Goal: Check status: Check status

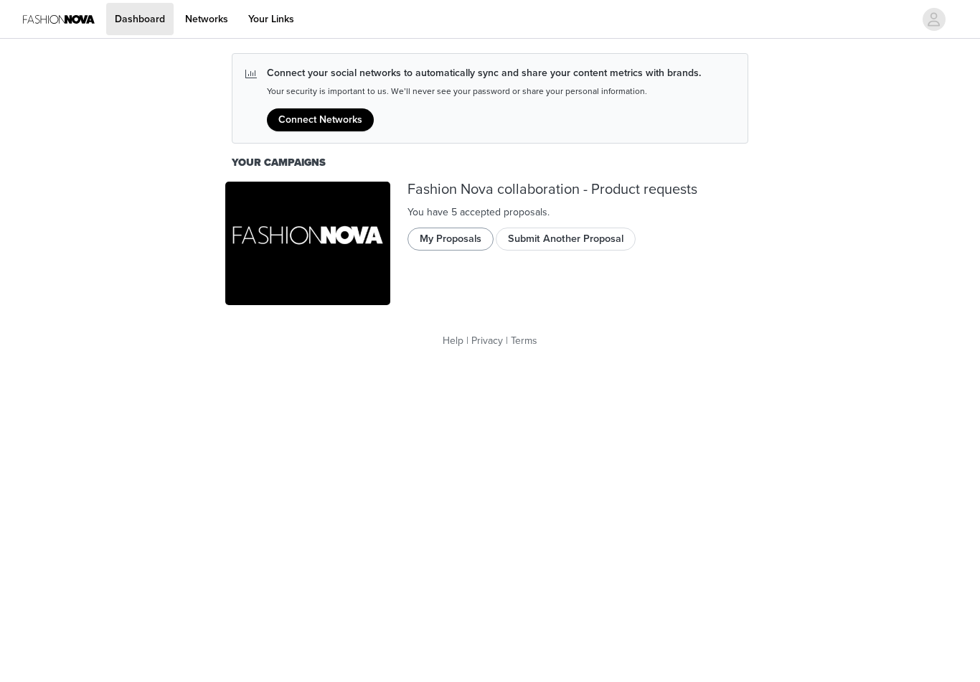
click at [474, 233] on button "My Proposals" at bounding box center [451, 238] width 86 height 23
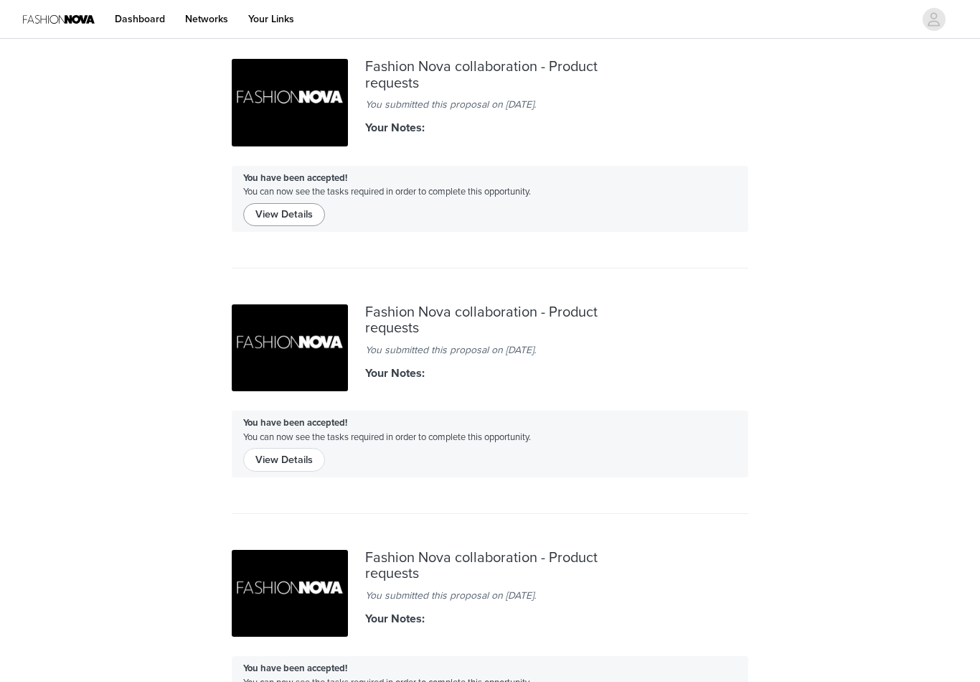
click at [297, 224] on button "View Details" at bounding box center [284, 214] width 82 height 23
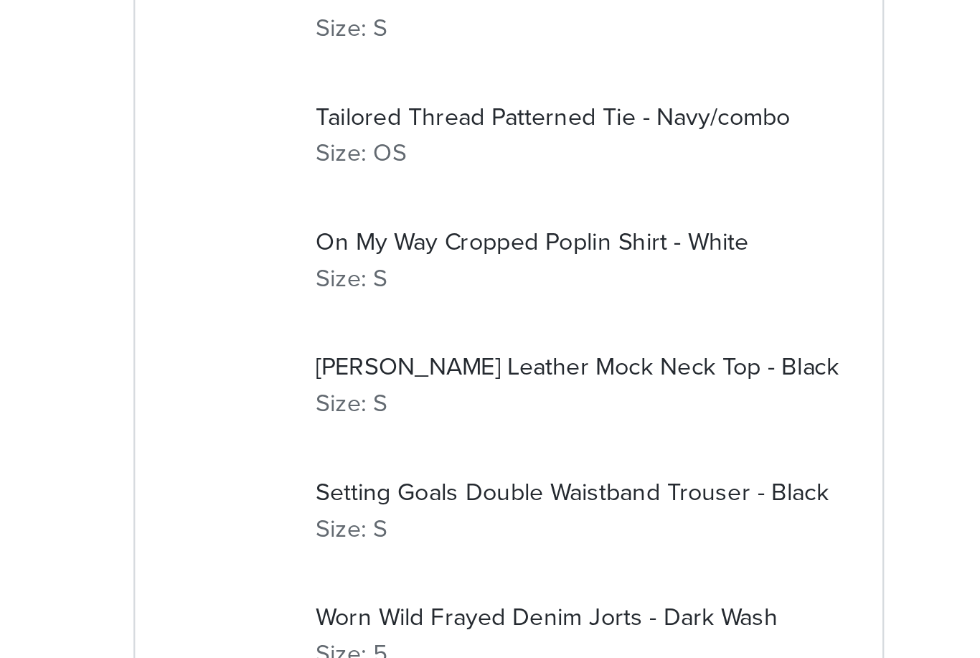
scroll to position [1116, 0]
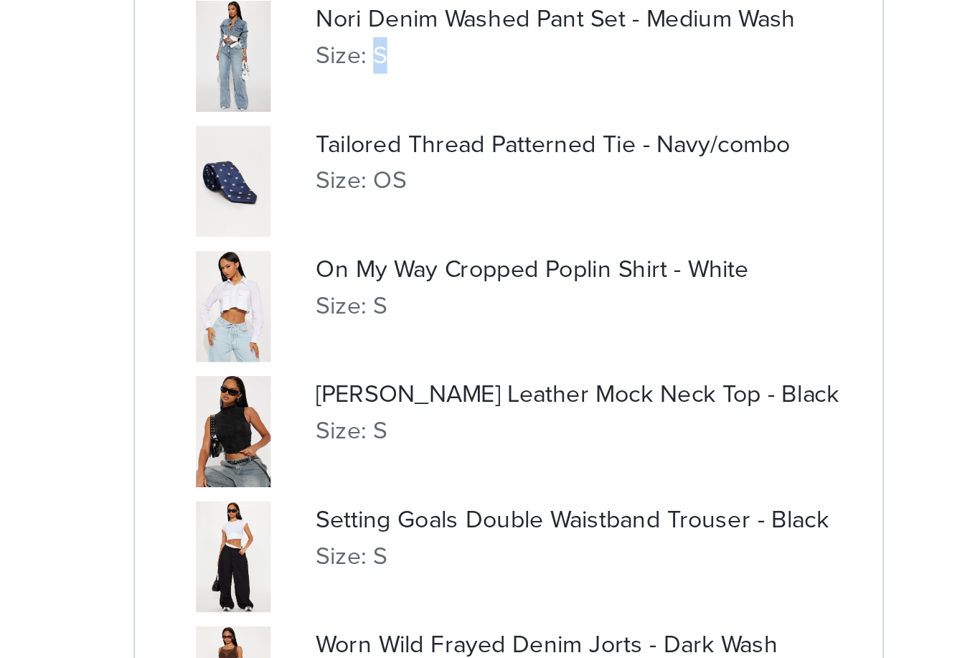
click at [410, 423] on p "Size: OS" at bounding box center [518, 430] width 217 height 15
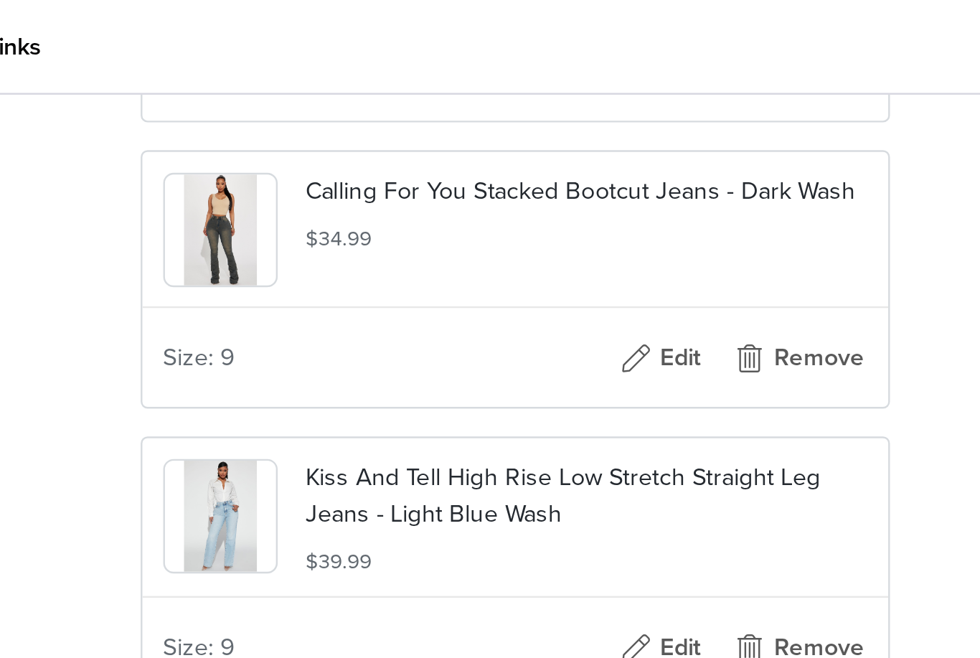
scroll to position [1204, 0]
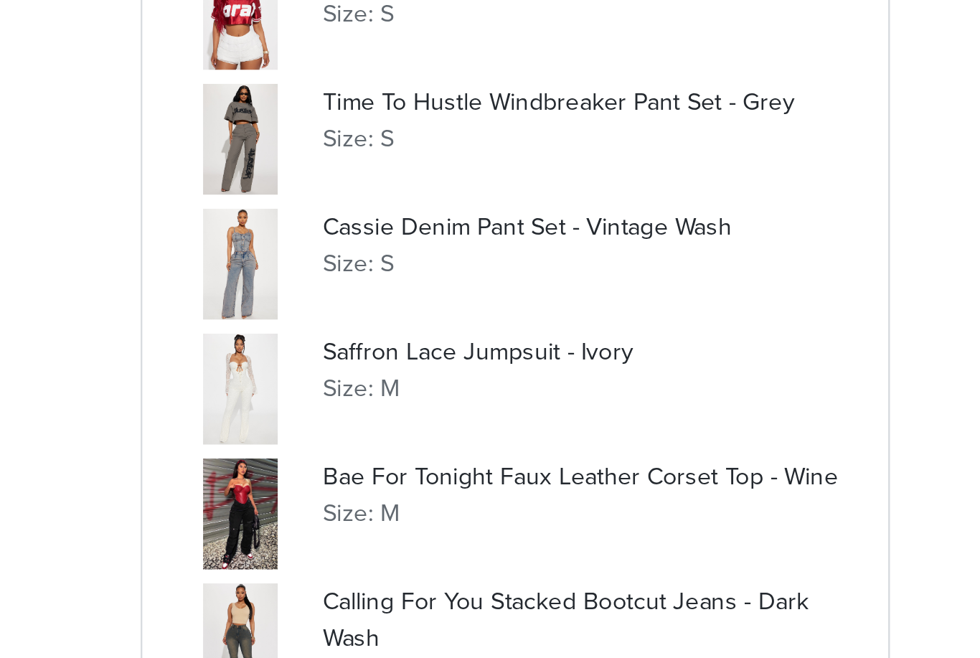
scroll to position [141, 0]
click at [353, 453] on div "Cassie Denim Pant Set - Vintage Wash Size: S" at bounding box center [490, 476] width 274 height 46
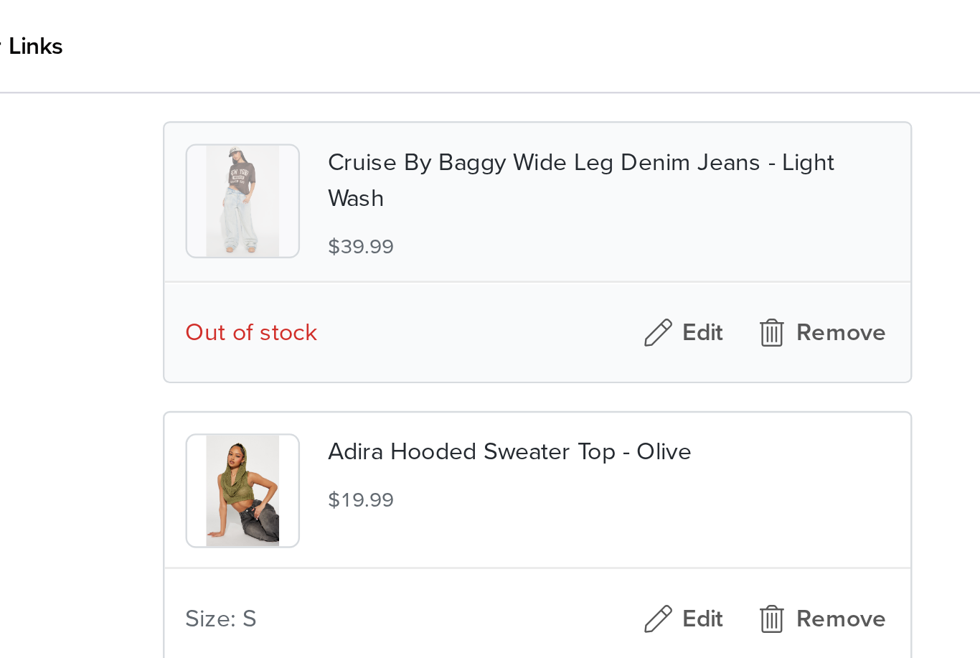
scroll to position [402, 0]
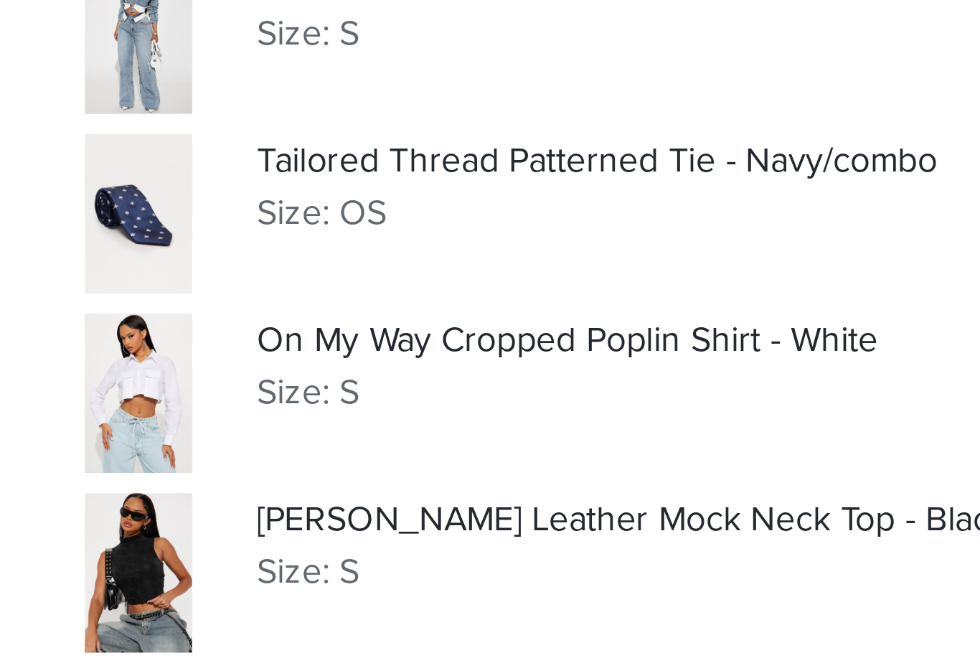
scroll to position [1030, 0]
